Goal: Find specific page/section: Find specific page/section

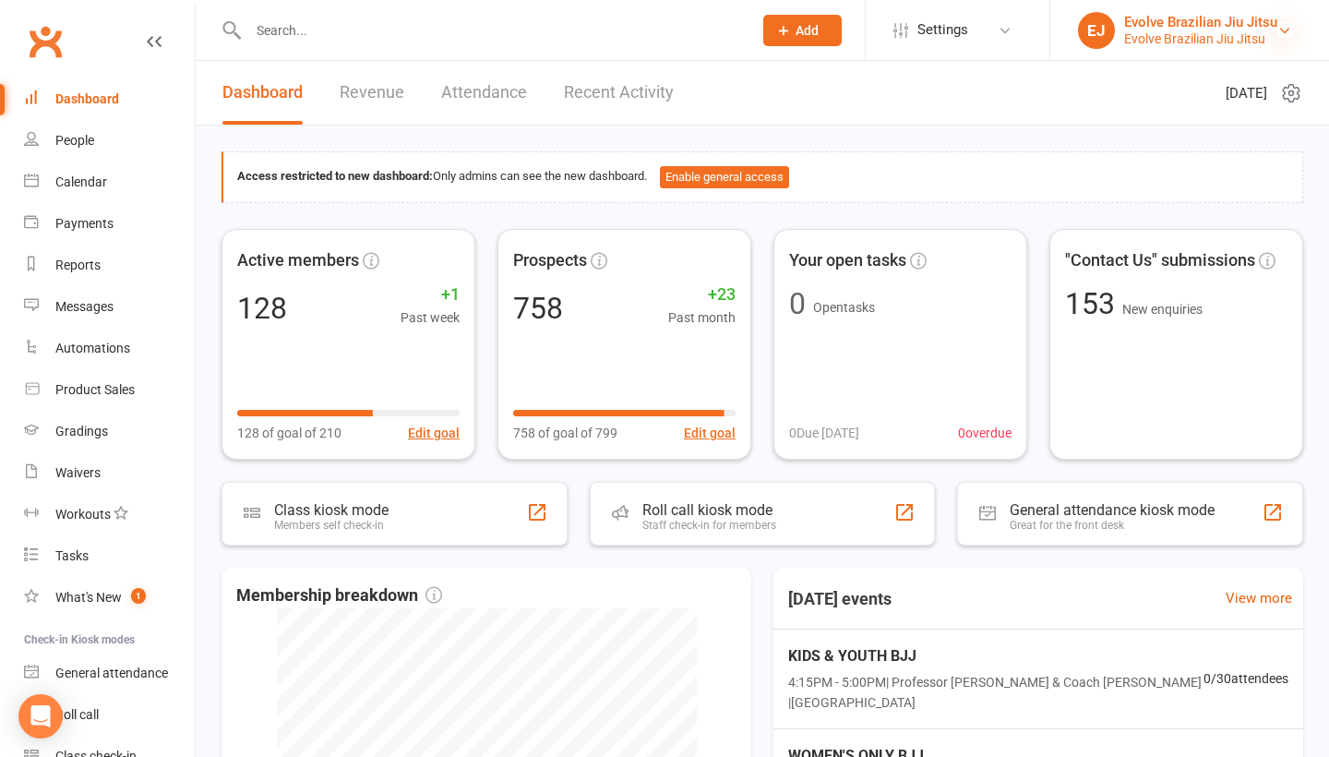
click at [1283, 34] on icon at bounding box center [1284, 30] width 15 height 15
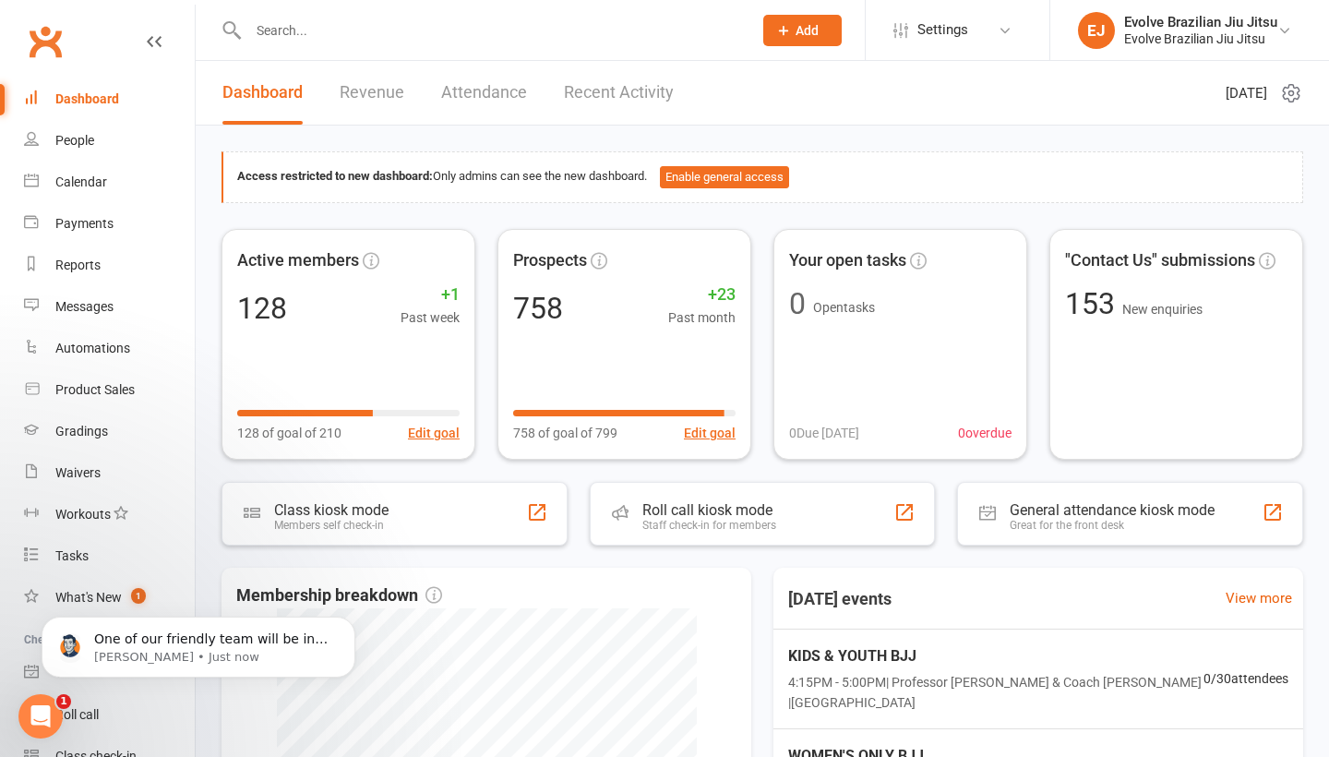
click at [317, 36] on input "text" at bounding box center [491, 31] width 496 height 26
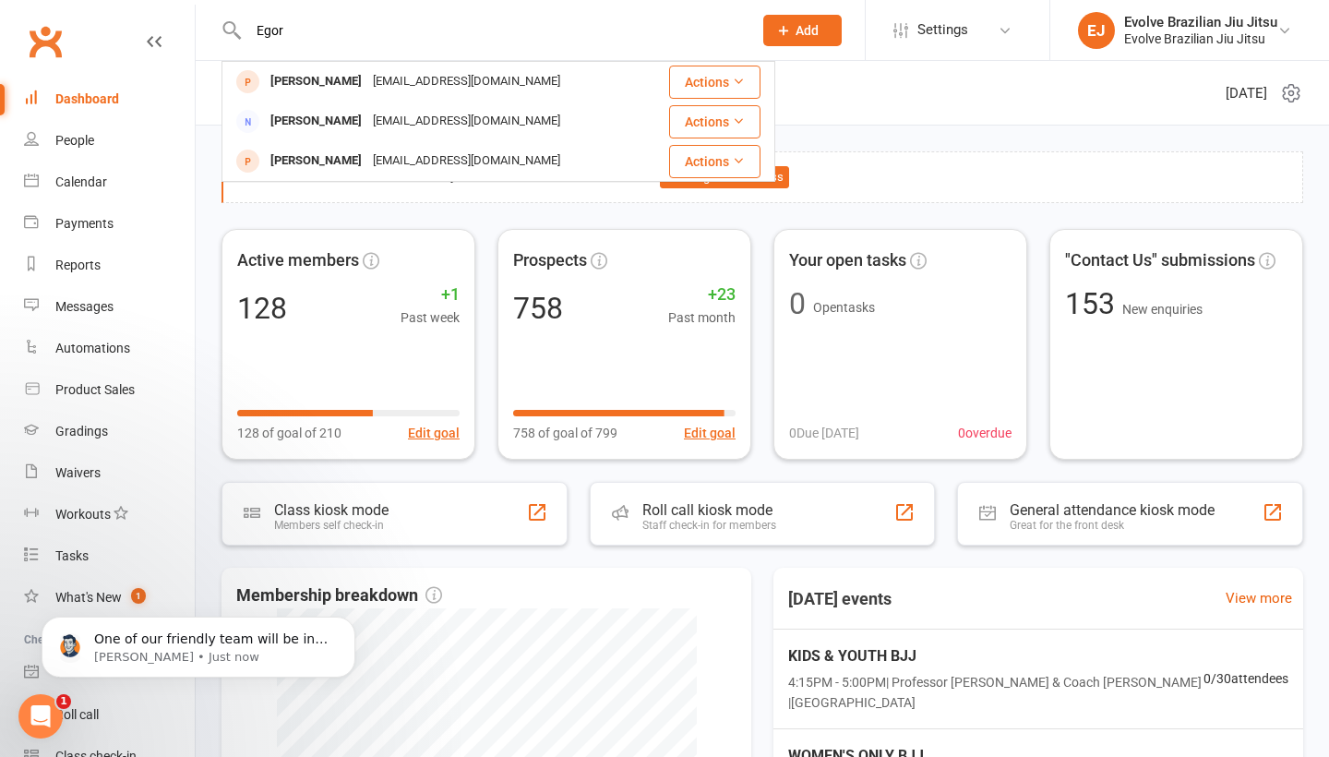
type input "Egor"
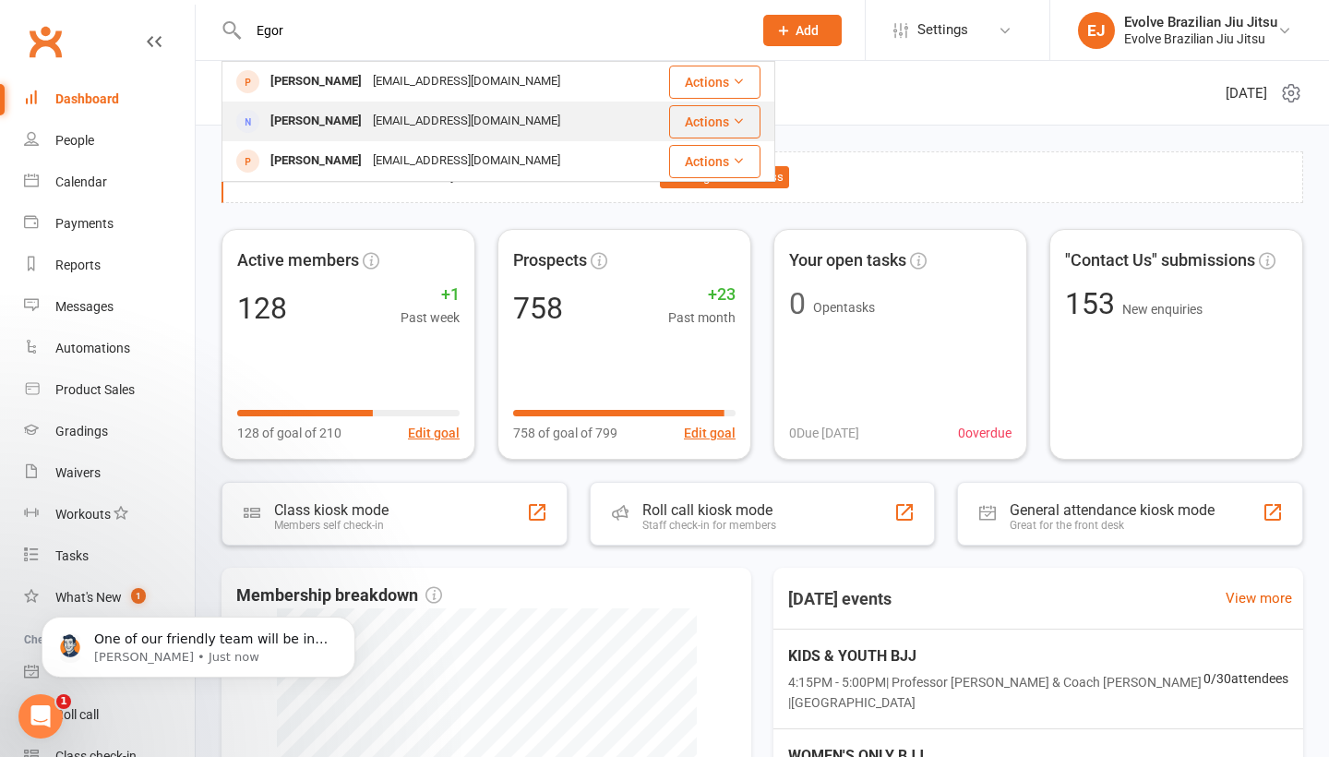
drag, startPoint x: 317, startPoint y: 36, endPoint x: 322, endPoint y: 124, distance: 87.8
click at [322, 124] on div "[PERSON_NAME]" at bounding box center [316, 121] width 102 height 27
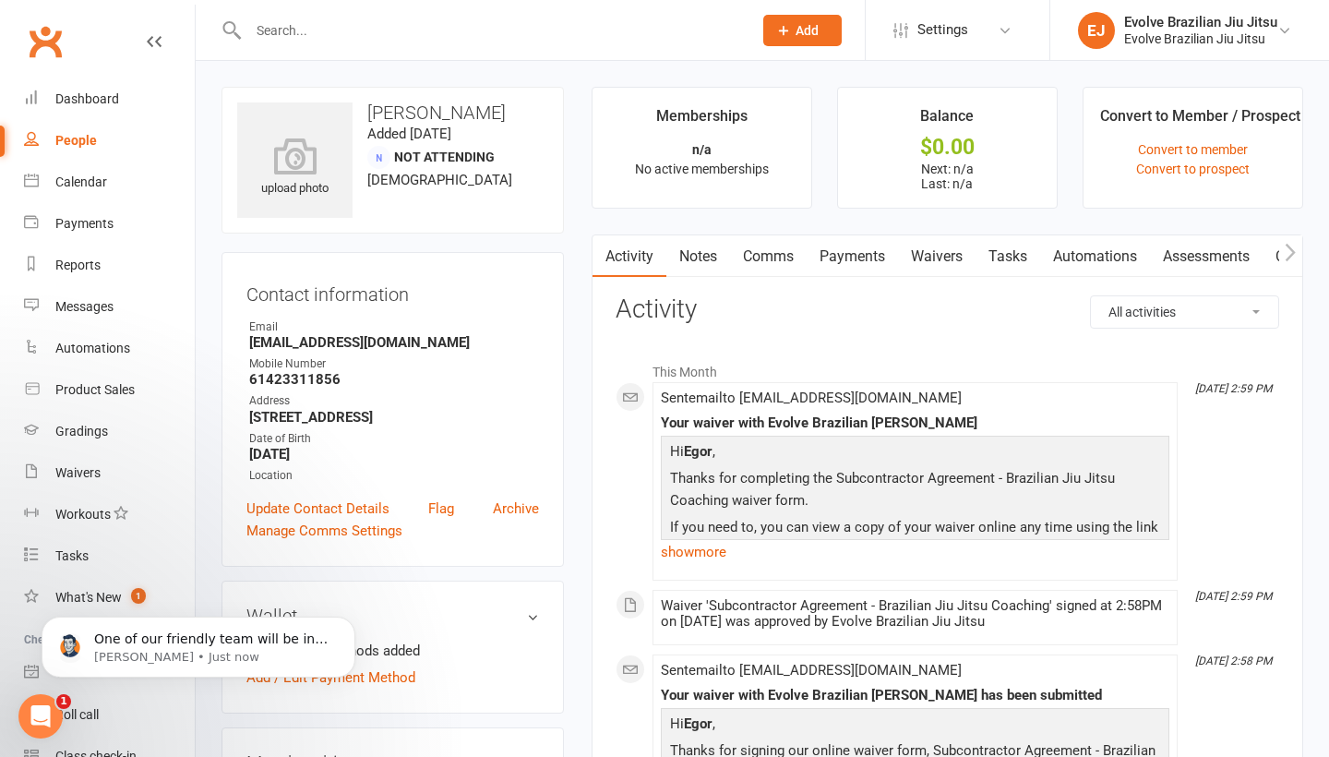
click at [928, 240] on link "Waivers" at bounding box center [937, 256] width 78 height 42
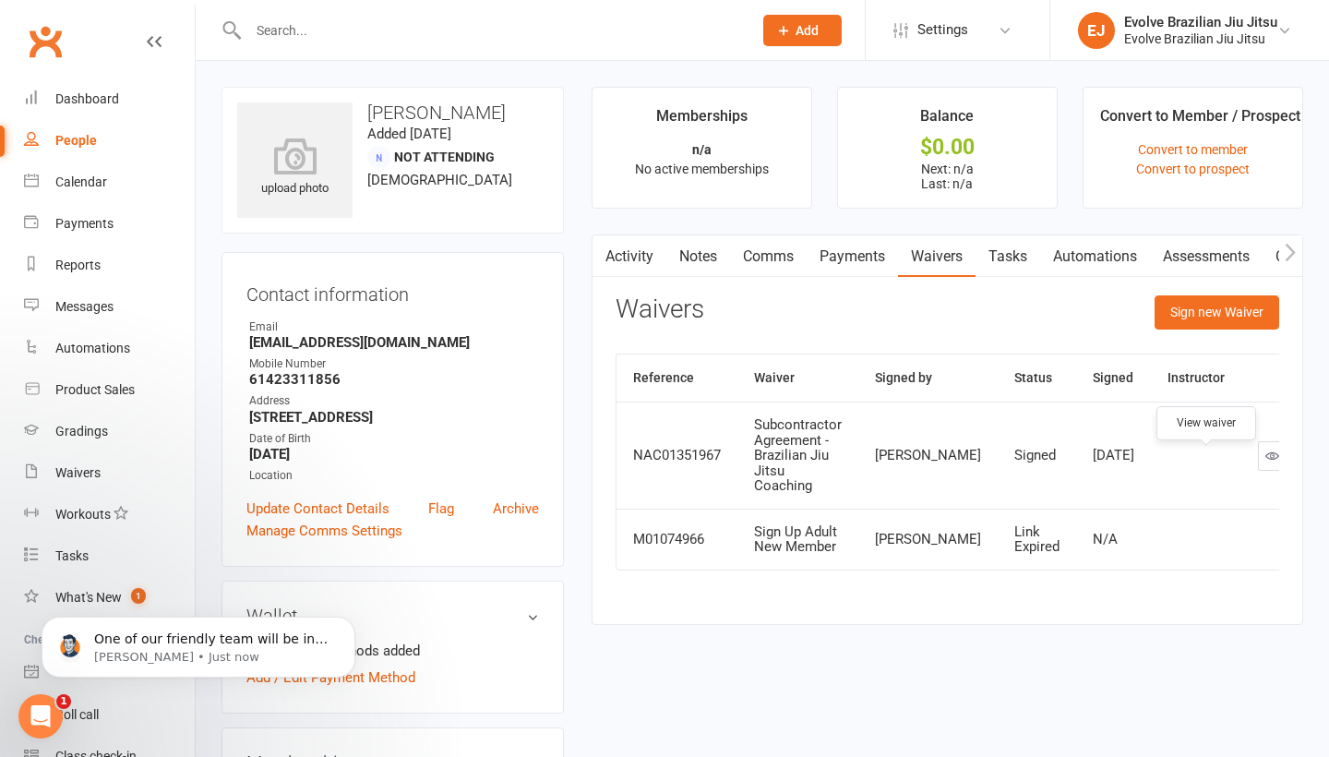
click at [1265, 462] on icon at bounding box center [1272, 455] width 14 height 14
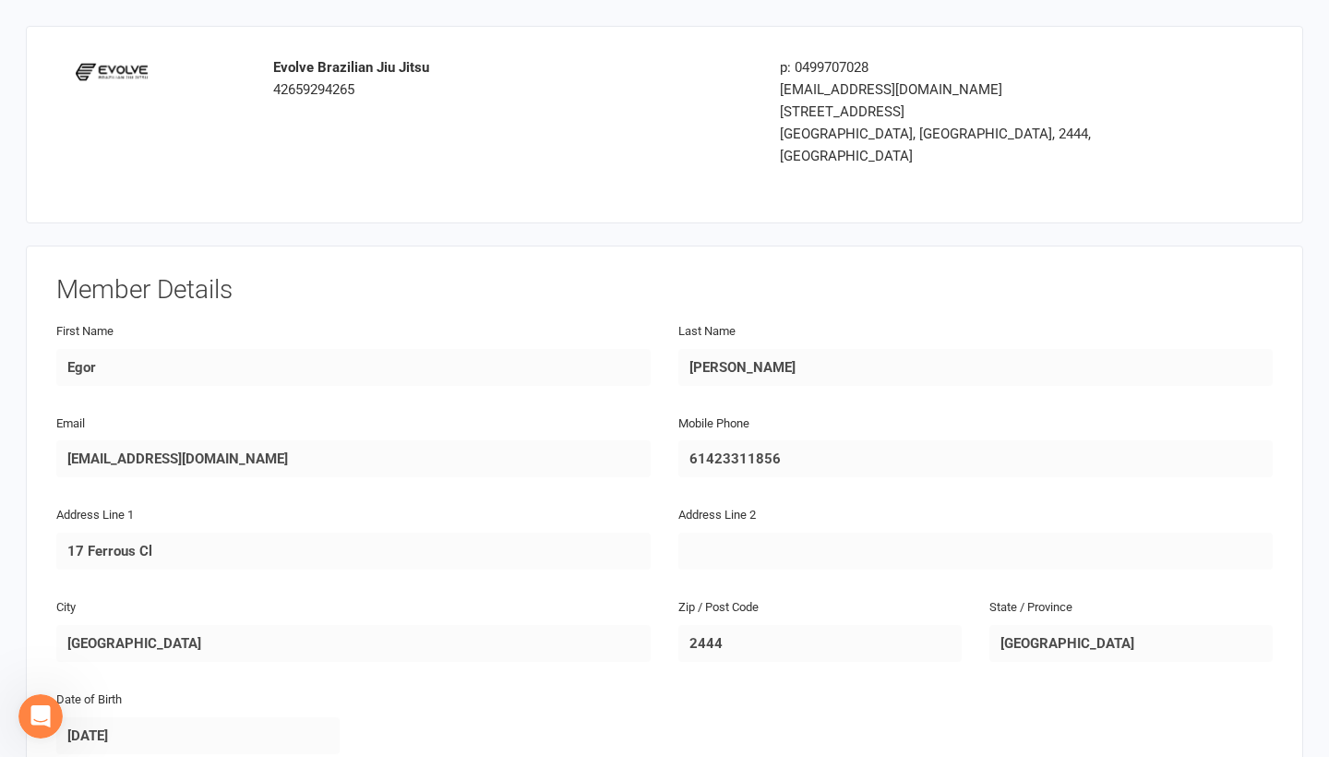
click at [1004, 161] on div "p: 0499707028 [EMAIL_ADDRESS][DOMAIN_NAME] [STREET_ADDRESS]" at bounding box center [968, 124] width 405 height 137
